Goal: Transaction & Acquisition: Purchase product/service

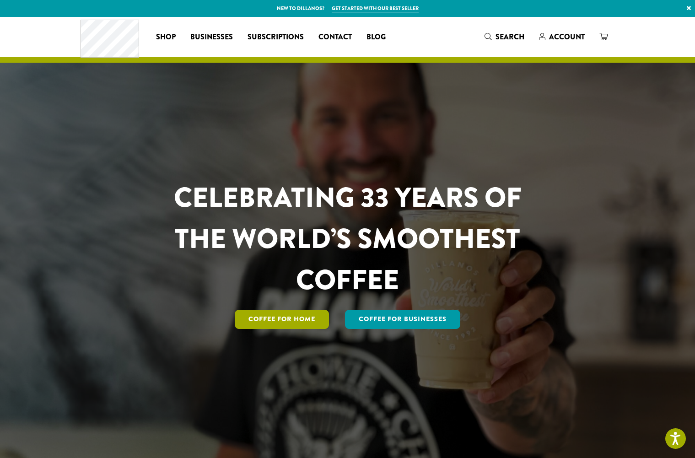
click at [314, 322] on link "Coffee for Home" at bounding box center [282, 319] width 94 height 19
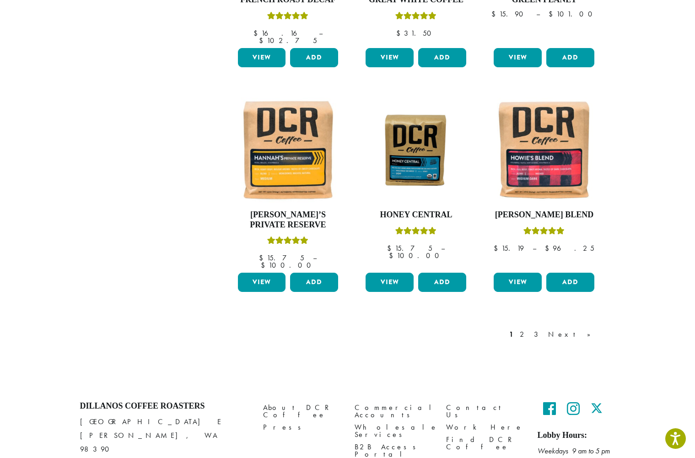
scroll to position [724, 0]
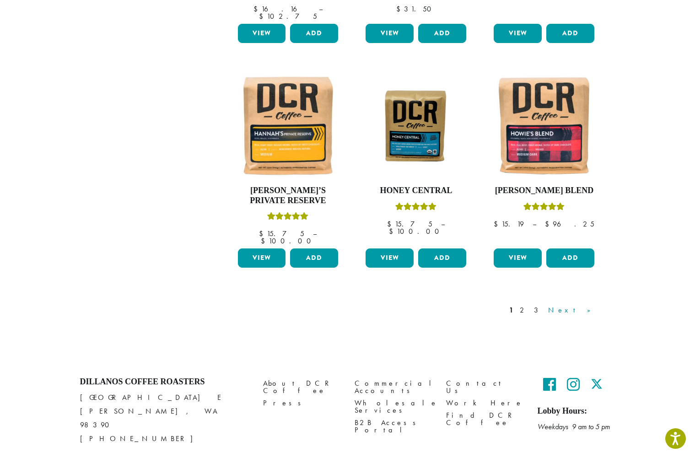
click at [584, 305] on link "Next »" at bounding box center [572, 310] width 53 height 11
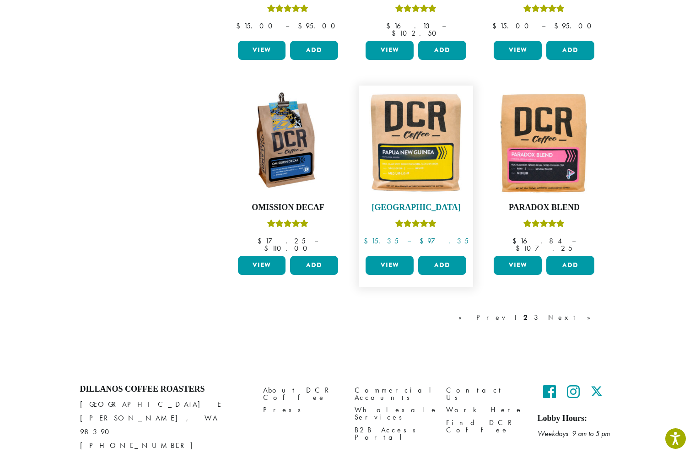
click at [401, 143] on img at bounding box center [415, 142] width 105 height 105
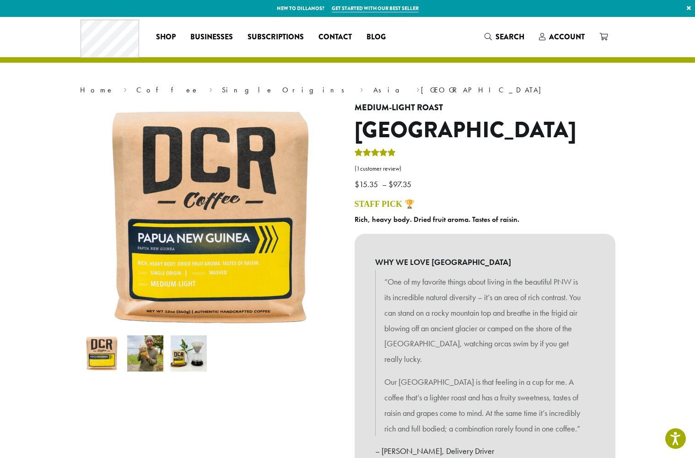
click at [380, 156] on div "Rated 5.00 out of 5" at bounding box center [375, 154] width 41 height 14
click at [378, 170] on link "( 1 customer review)" at bounding box center [485, 168] width 261 height 9
